Goal: Task Accomplishment & Management: Complete application form

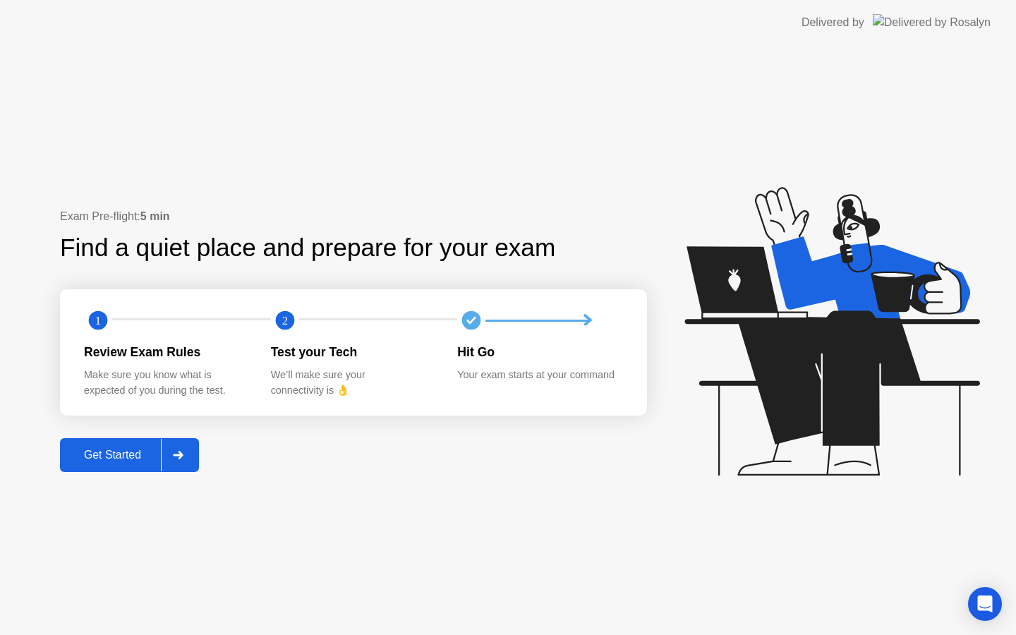
click at [119, 466] on button "Get Started" at bounding box center [129, 455] width 139 height 34
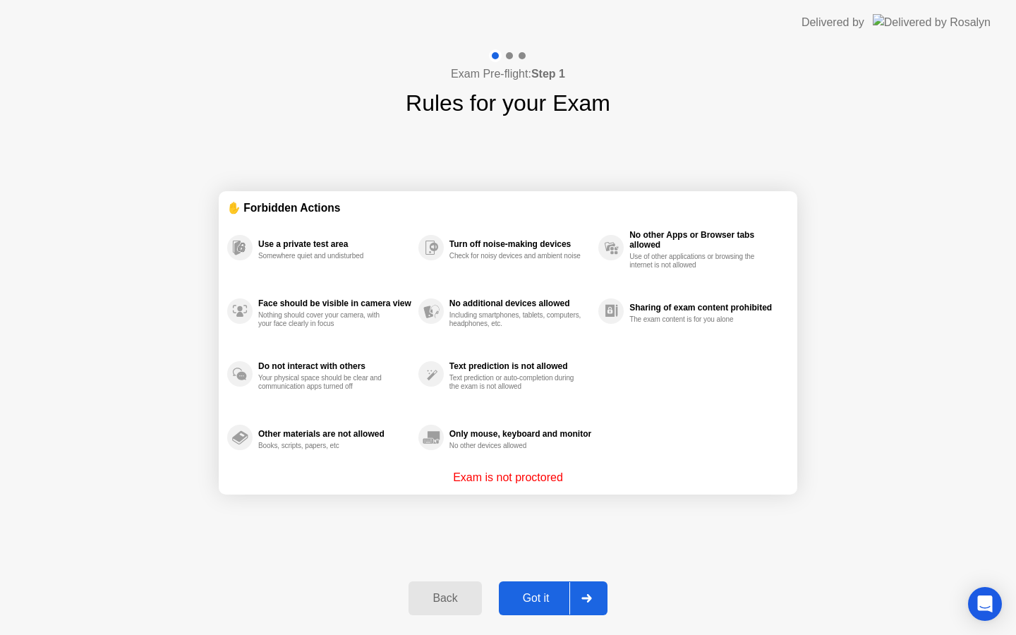
click at [524, 588] on button "Got it" at bounding box center [553, 598] width 109 height 34
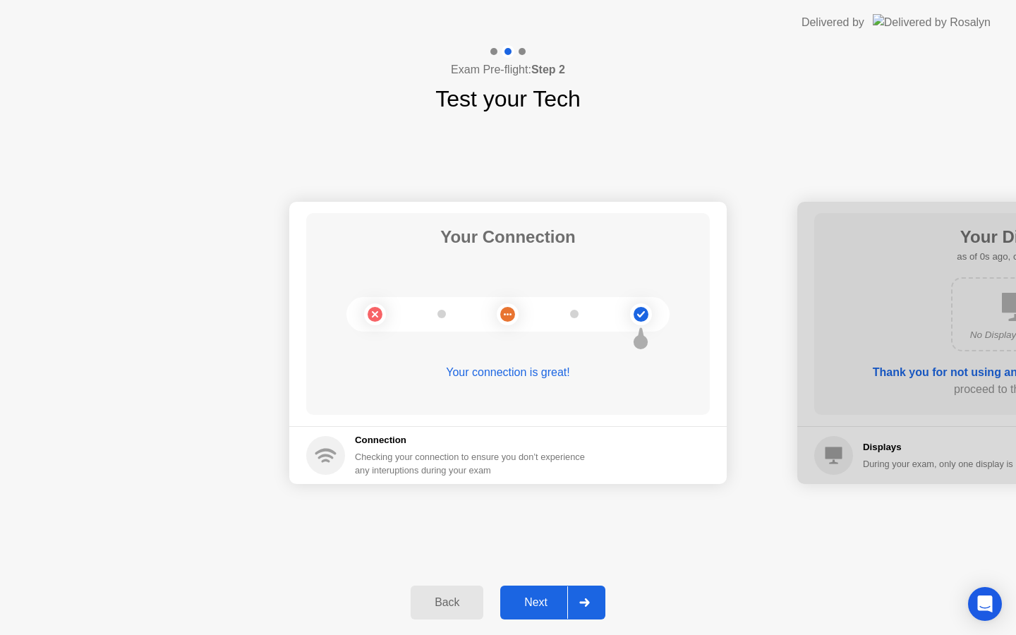
click at [536, 609] on div "Next" at bounding box center [536, 602] width 63 height 13
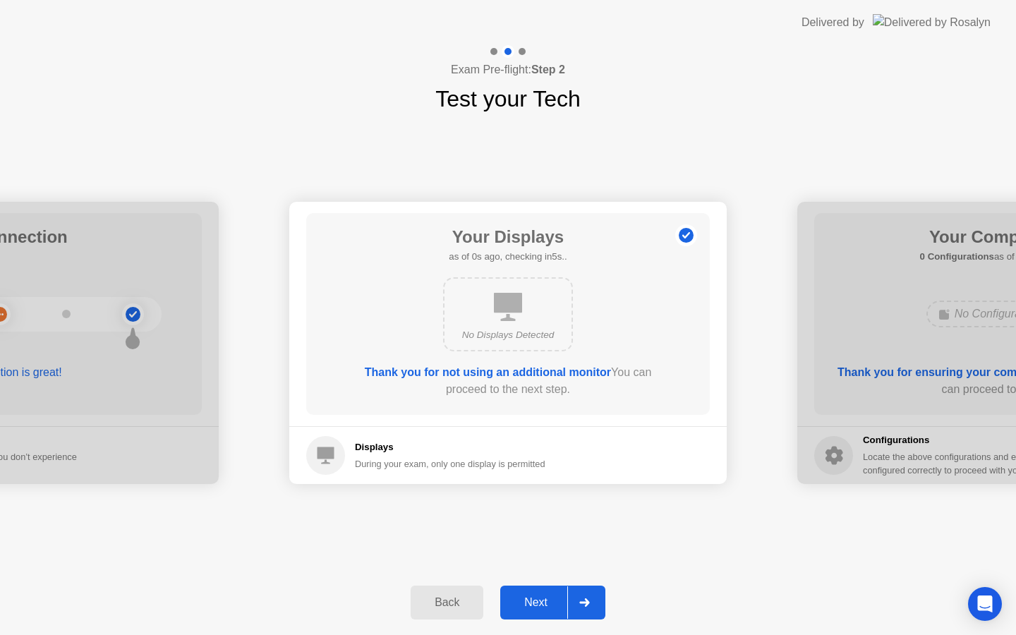
click at [536, 609] on div "Next" at bounding box center [536, 602] width 63 height 13
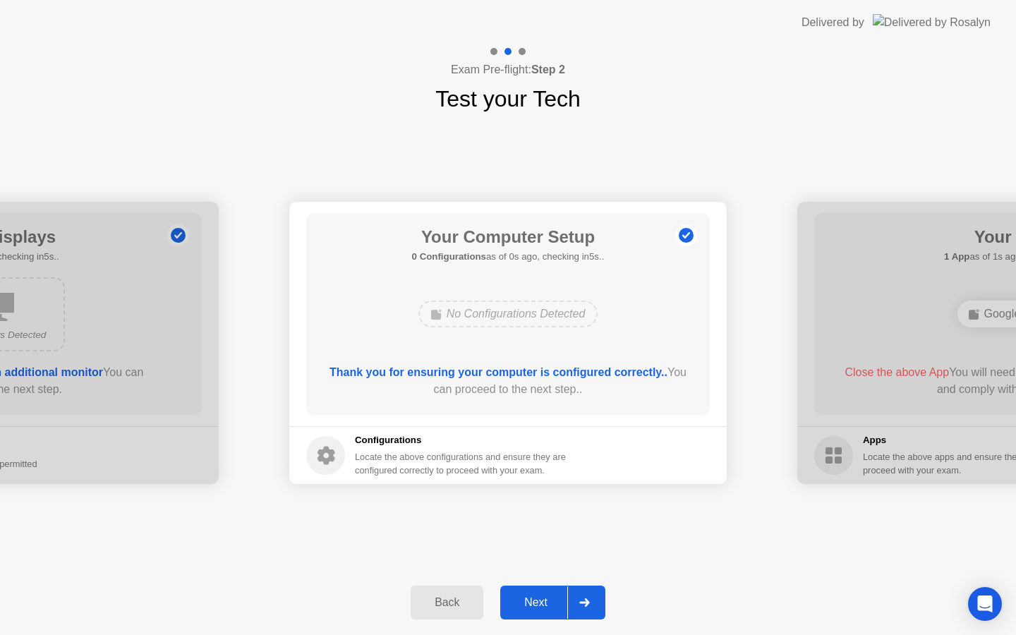
click at [536, 609] on div "Next" at bounding box center [536, 602] width 63 height 13
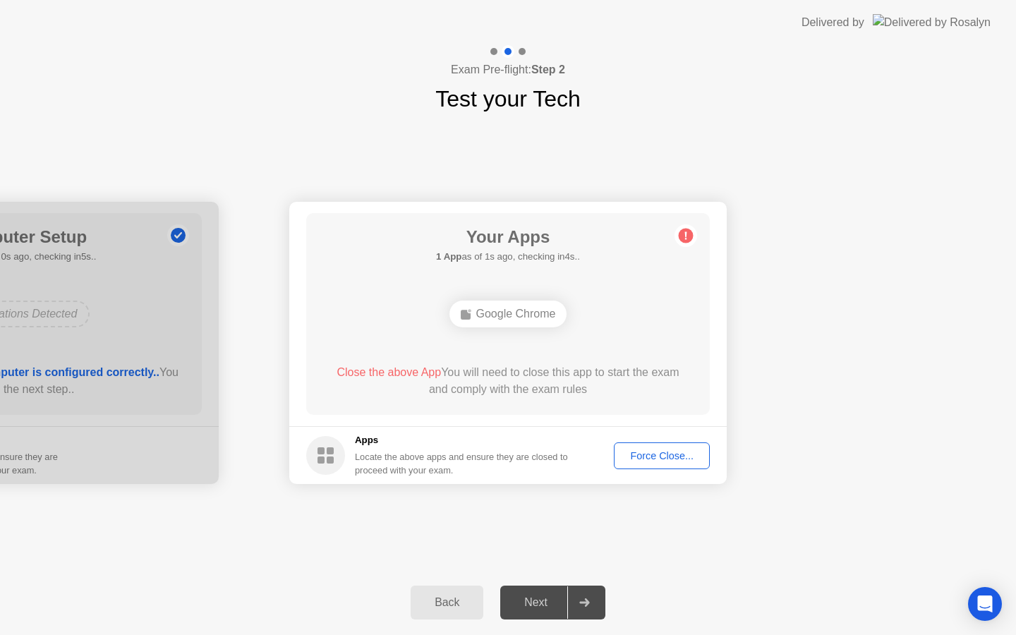
click at [655, 450] on div "Force Close..." at bounding box center [662, 455] width 86 height 11
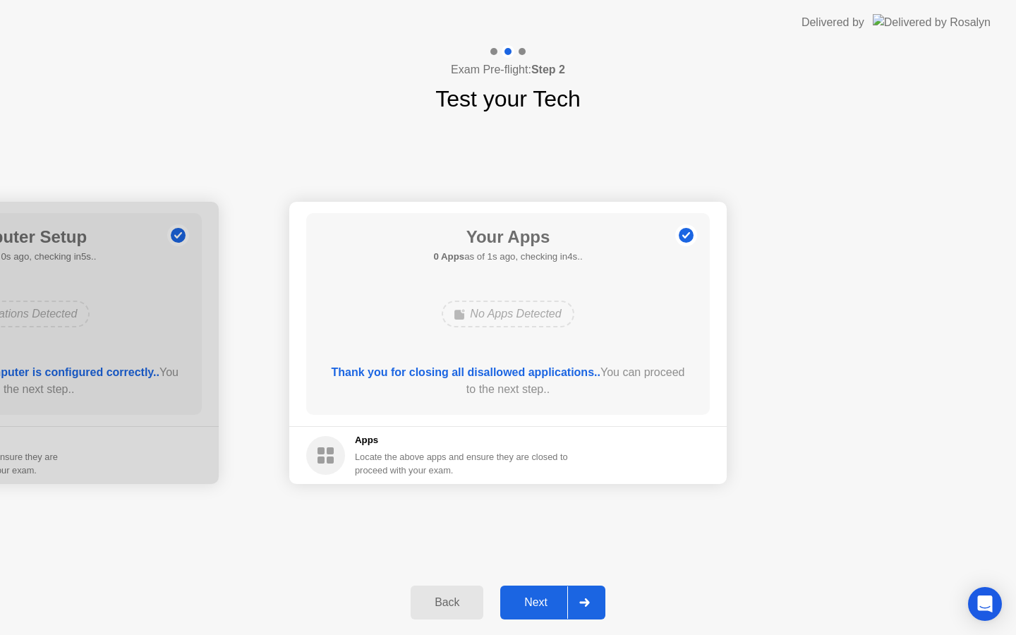
click at [543, 598] on div "Next" at bounding box center [536, 602] width 63 height 13
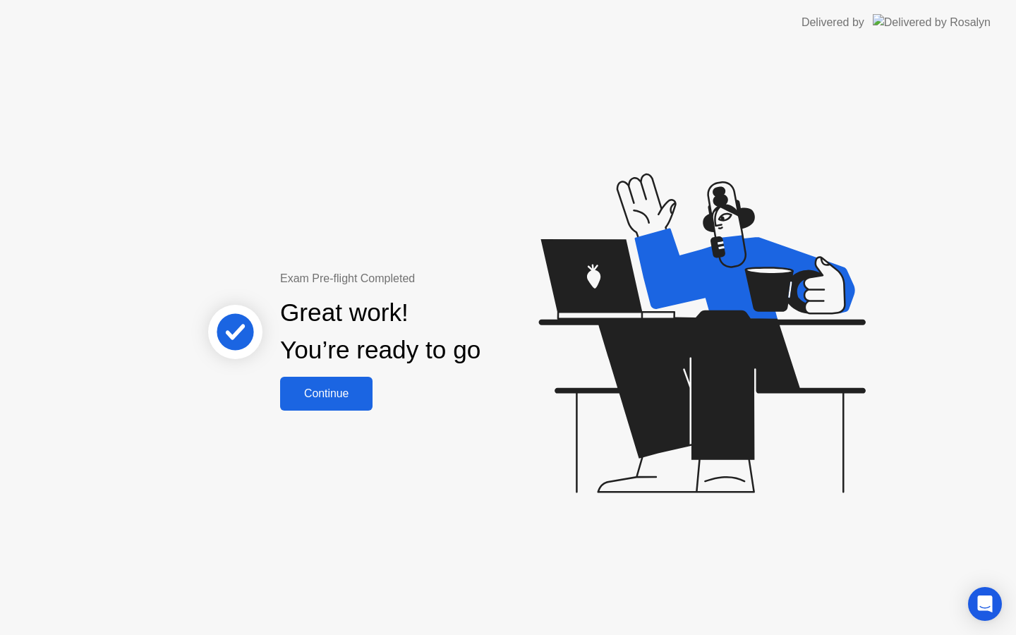
click at [309, 375] on div "Great work! You’re ready to go" at bounding box center [381, 332] width 381 height 90
click at [310, 397] on div "Continue" at bounding box center [326, 393] width 84 height 13
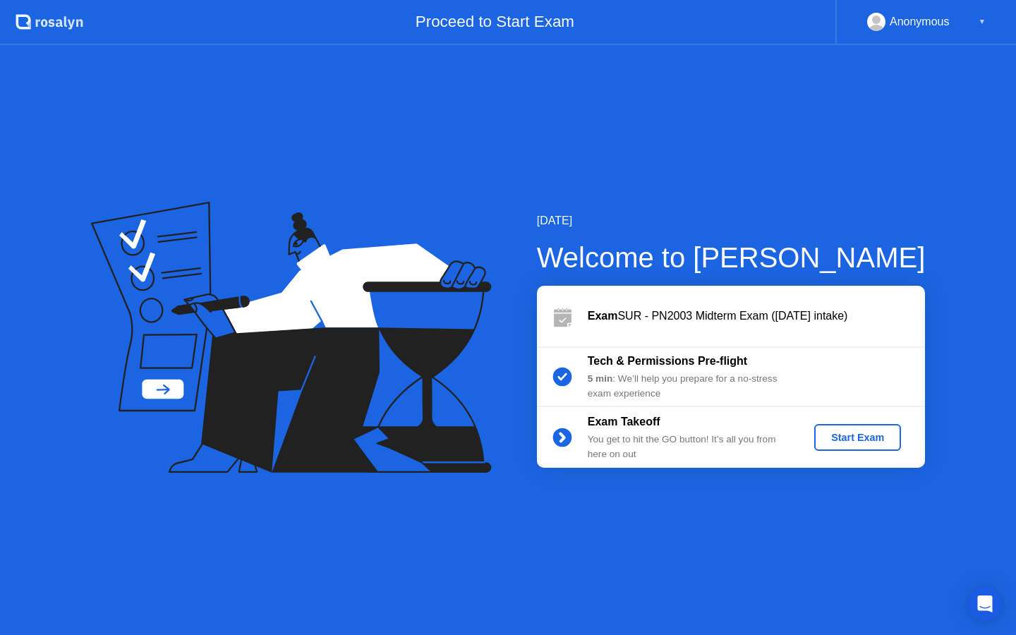
click at [873, 438] on div "Start Exam" at bounding box center [857, 437] width 75 height 11
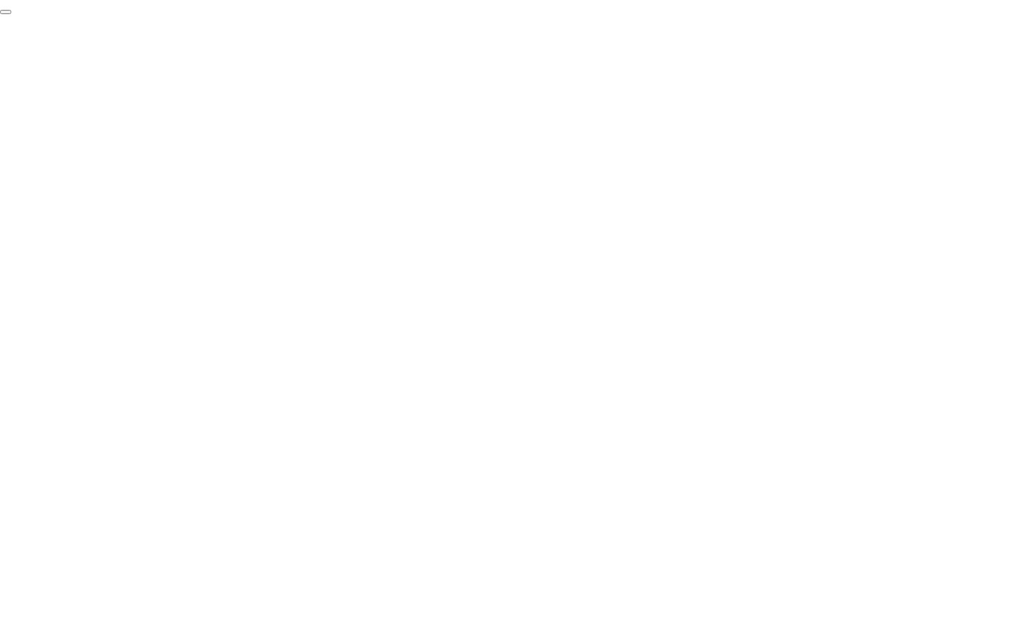
click div "End Proctoring Session"
